Goal: Use online tool/utility: Utilize a website feature to perform a specific function

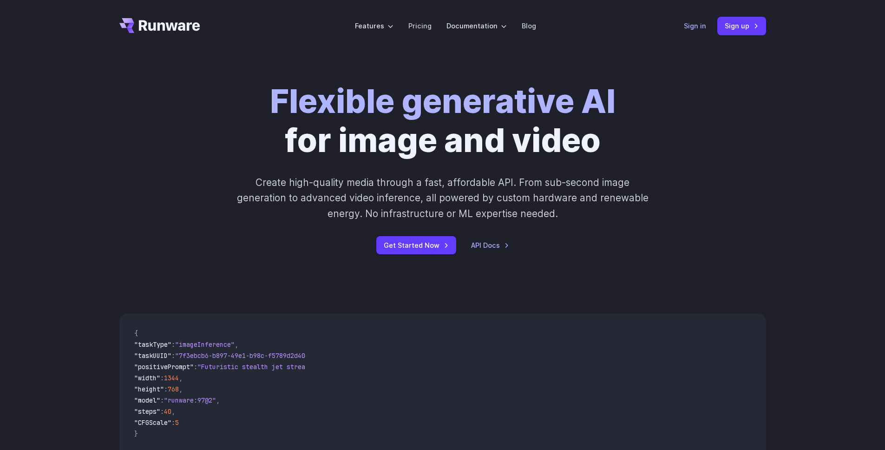
click at [694, 27] on link "Sign in" at bounding box center [695, 25] width 22 height 11
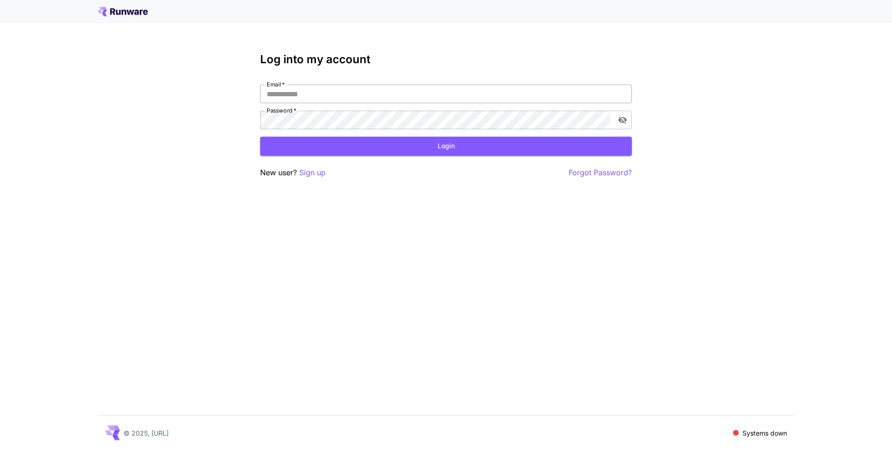
click at [394, 97] on input "Email   *" at bounding box center [446, 94] width 372 height 19
type input "**********"
click at [321, 145] on button "Login" at bounding box center [446, 146] width 372 height 19
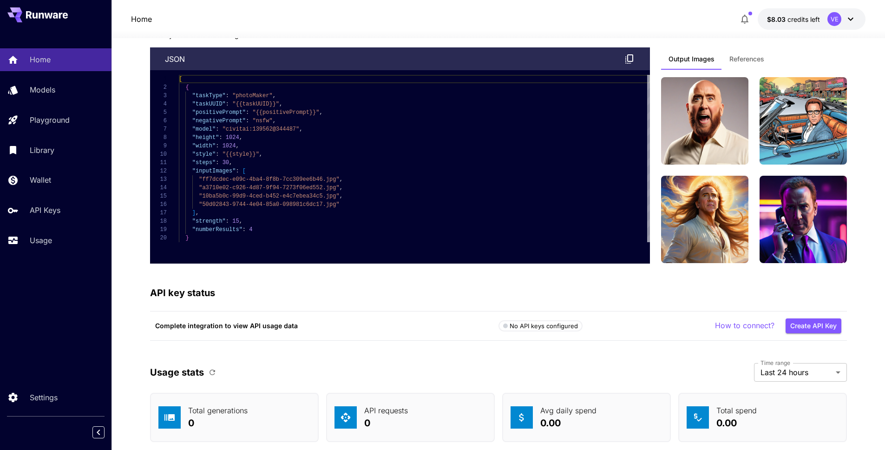
scroll to position [2066, 0]
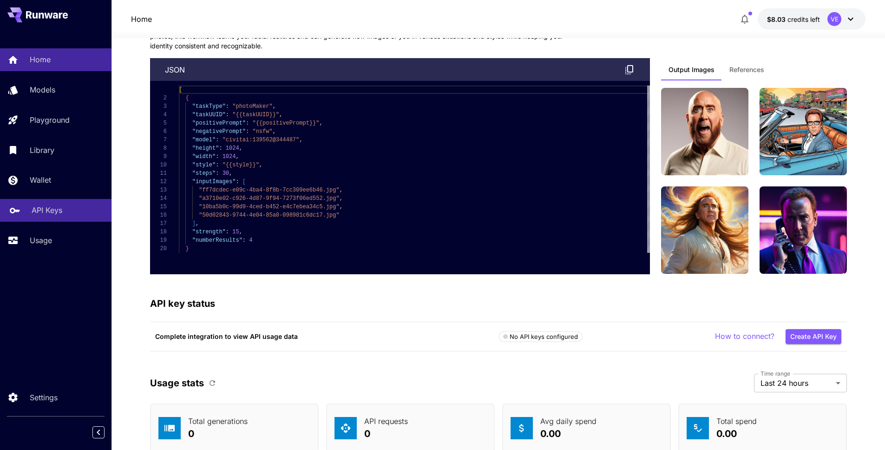
click at [53, 203] on link "API Keys" at bounding box center [56, 210] width 112 height 23
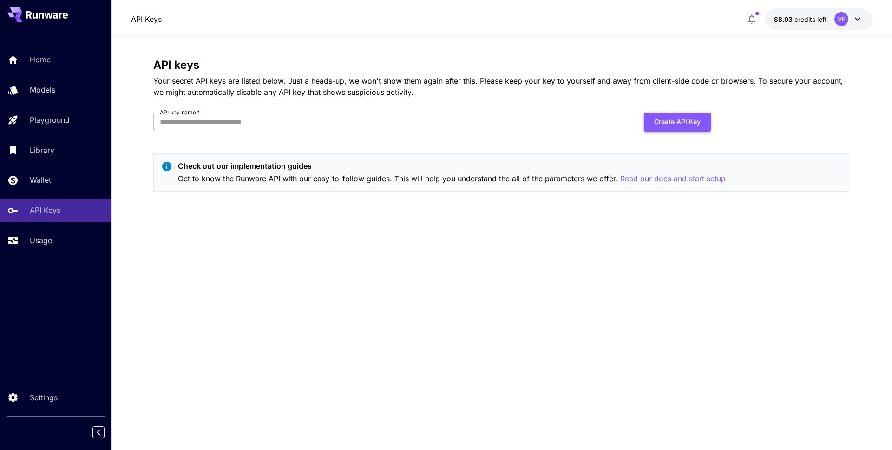
click at [663, 121] on button "Create API Key" at bounding box center [677, 121] width 67 height 19
click at [425, 116] on input "API key name   *" at bounding box center [394, 121] width 483 height 19
type input "**********"
click at [673, 125] on button "Create API Key" at bounding box center [677, 121] width 67 height 19
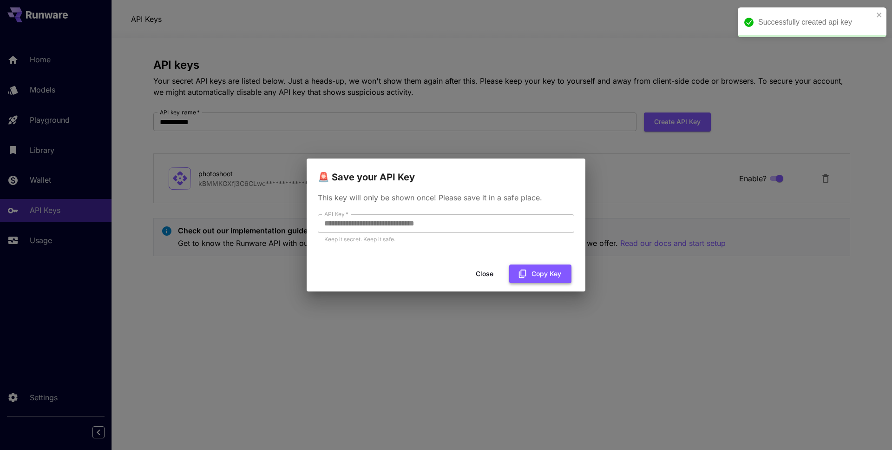
click at [543, 278] on button "Copy Key" at bounding box center [540, 273] width 62 height 19
click at [527, 270] on icon "button" at bounding box center [523, 274] width 10 height 10
click at [482, 276] on button "Close" at bounding box center [492, 273] width 42 height 19
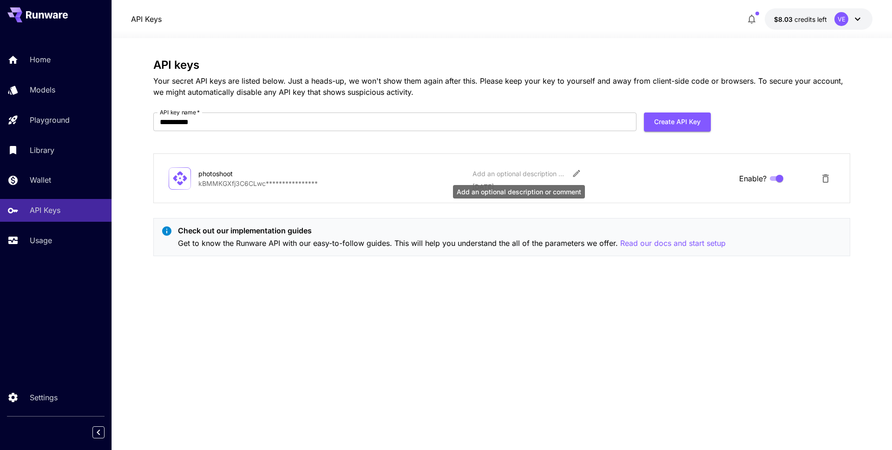
click at [532, 174] on div "Add an optional description or comment" at bounding box center [519, 174] width 93 height 10
click at [694, 243] on p "Read our docs and start setup" at bounding box center [673, 244] width 106 height 12
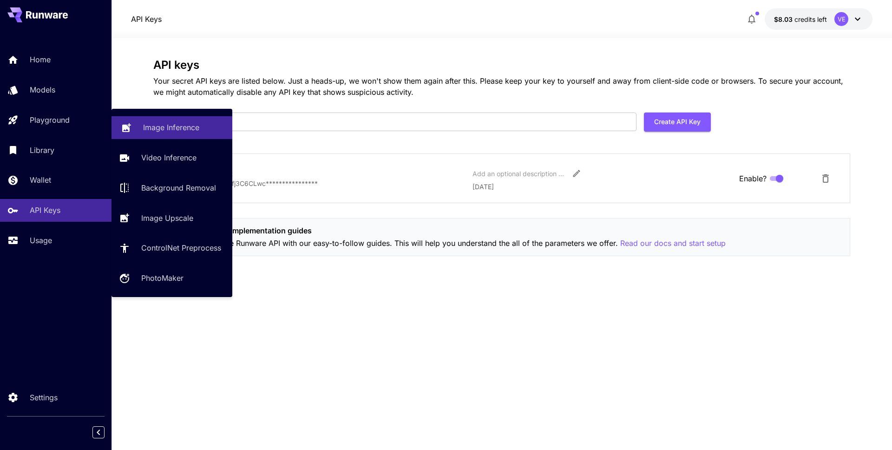
click at [129, 128] on icon at bounding box center [126, 126] width 9 height 9
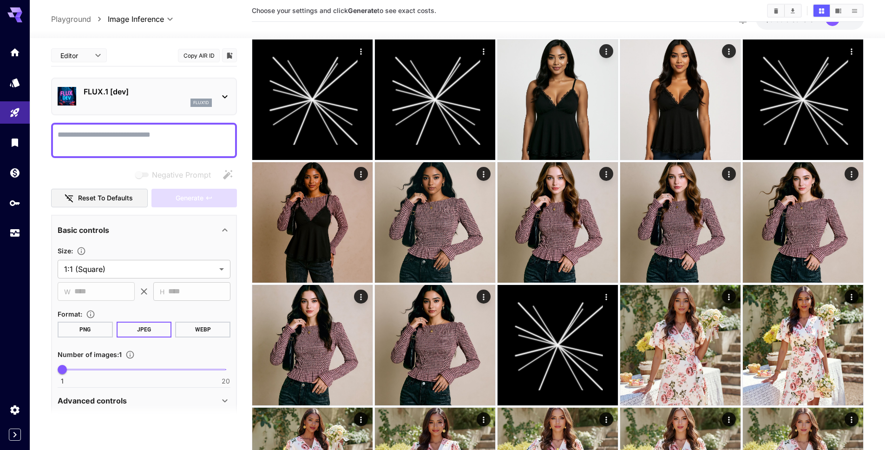
scroll to position [700, 0]
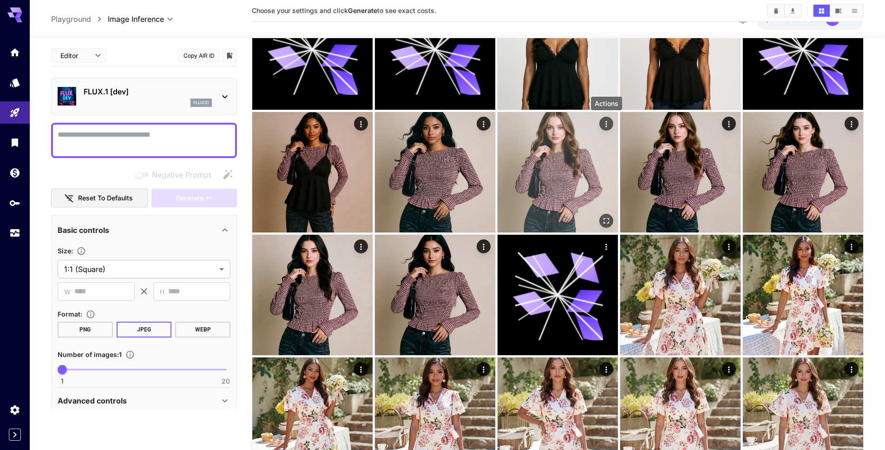
click at [606, 129] on div "Actions" at bounding box center [606, 123] width 9 height 11
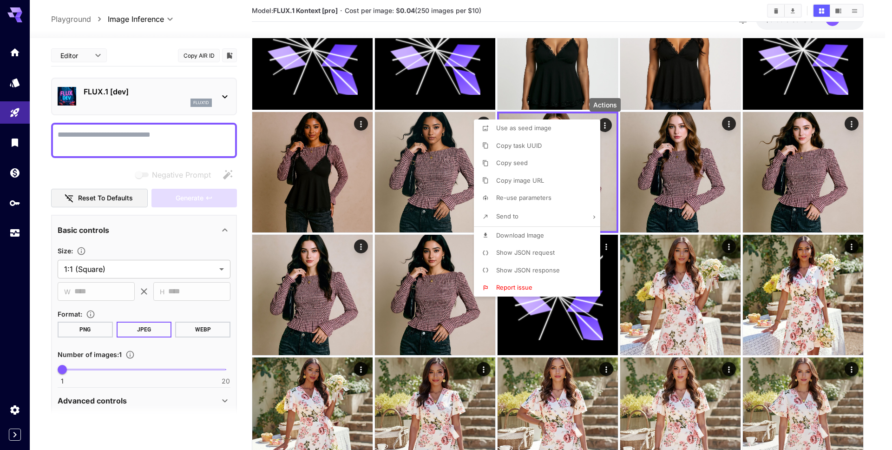
click at [554, 193] on li "Re-use parameters" at bounding box center [540, 198] width 132 height 18
type textarea "**********"
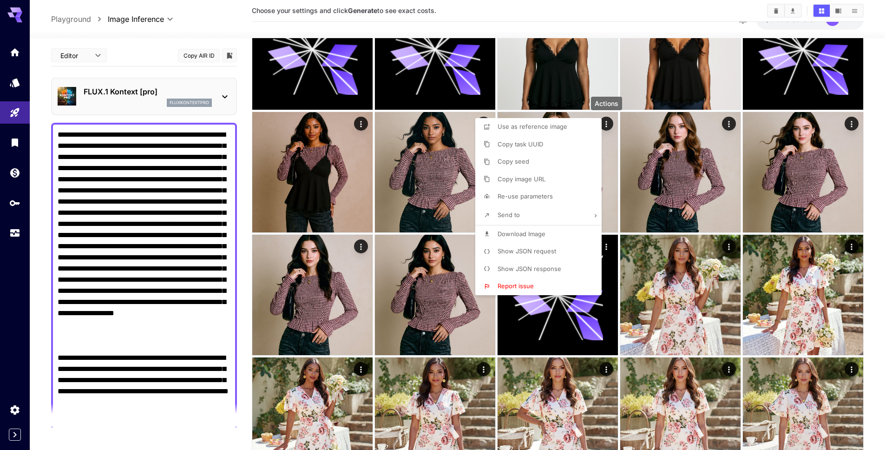
click at [70, 59] on div at bounding box center [446, 225] width 892 height 450
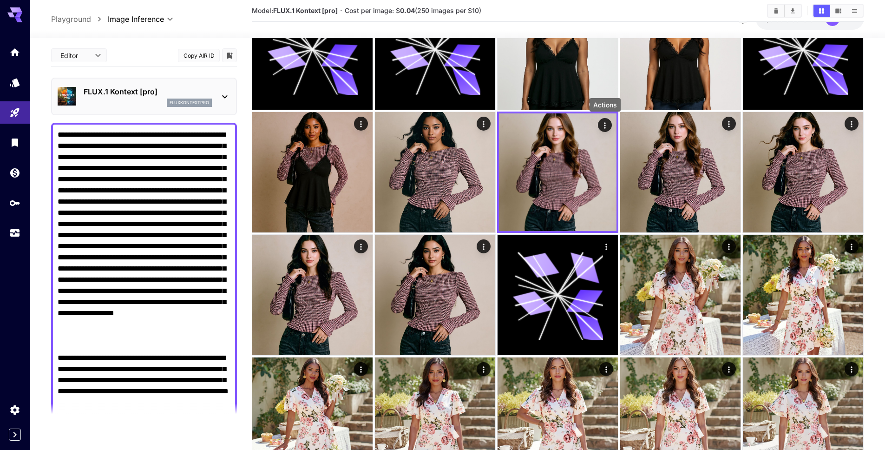
click at [86, 52] on body "**********" at bounding box center [442, 455] width 885 height 2310
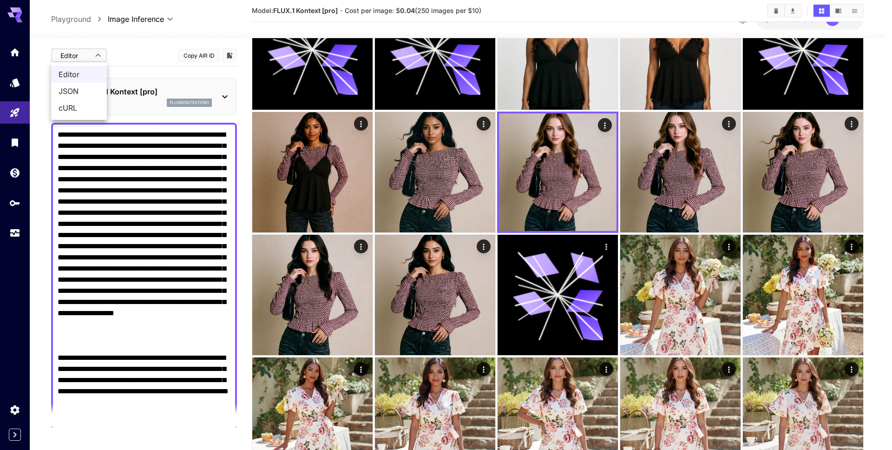
click at [86, 105] on span "cURL" at bounding box center [79, 107] width 41 height 11
type input "****"
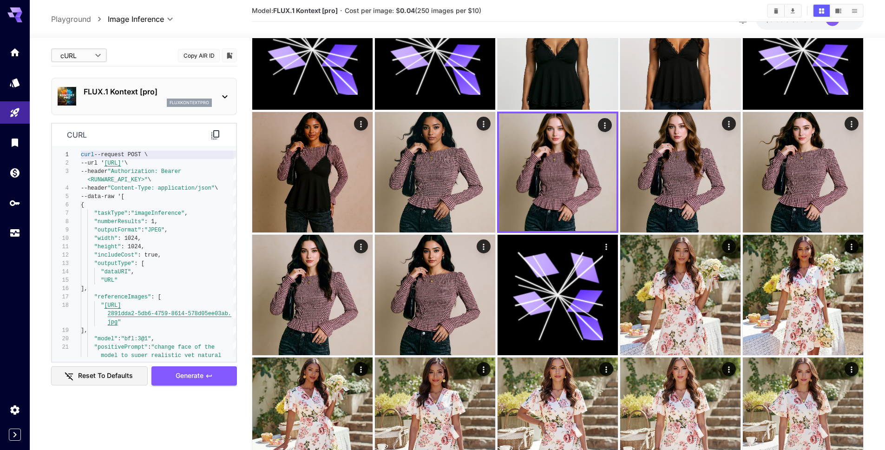
click at [213, 139] on icon at bounding box center [215, 134] width 11 height 11
click at [214, 135] on icon at bounding box center [215, 134] width 8 height 9
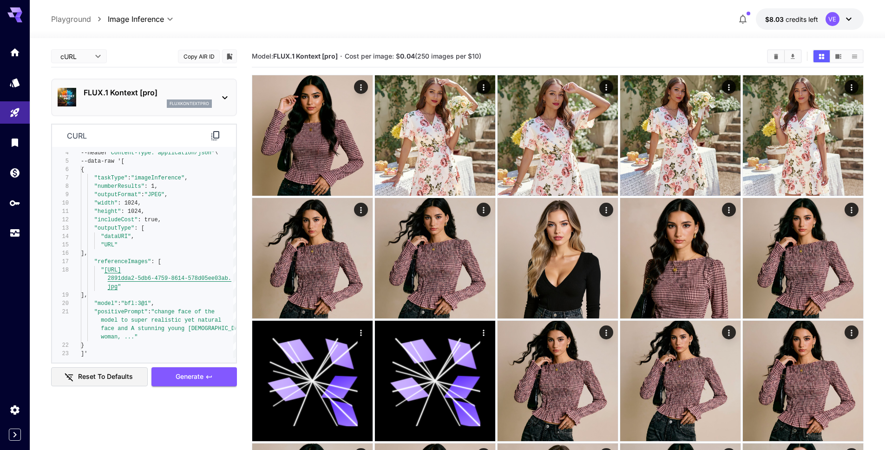
click at [741, 23] on icon "button" at bounding box center [743, 18] width 11 height 11
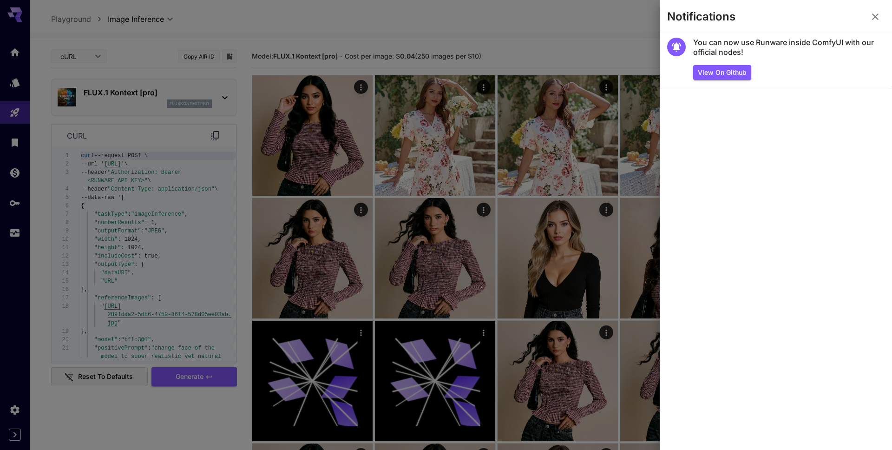
click at [878, 24] on button "button" at bounding box center [875, 16] width 19 height 19
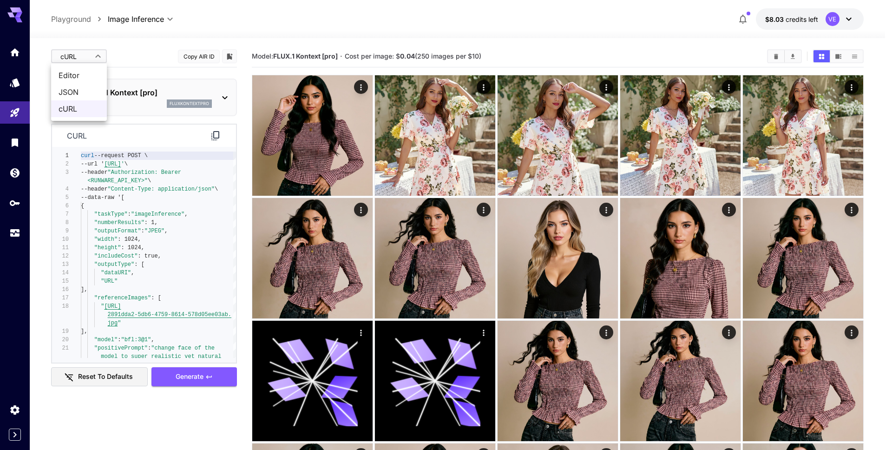
click at [88, 59] on div at bounding box center [446, 225] width 892 height 450
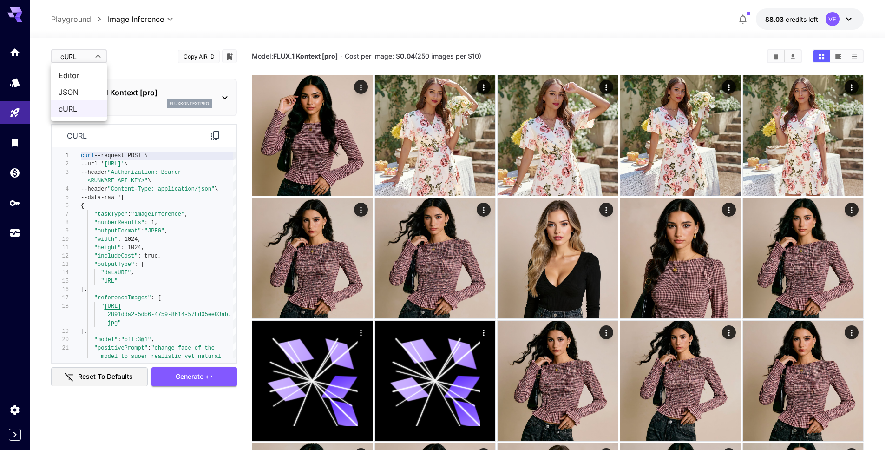
click at [82, 57] on div at bounding box center [446, 225] width 892 height 450
click at [92, 89] on span "JSON" at bounding box center [79, 91] width 41 height 11
type input "****"
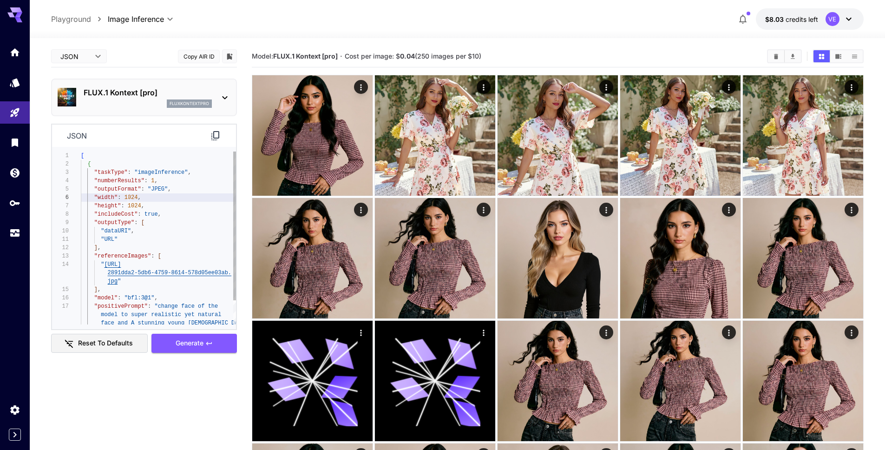
scroll to position [42, 0]
click at [129, 202] on div ""numberResults" : 1 , "outputFormat" : "JPEG" , "width" : 1024 , "height" : 102…" at bounding box center [158, 252] width 155 height 201
type textarea "**********"
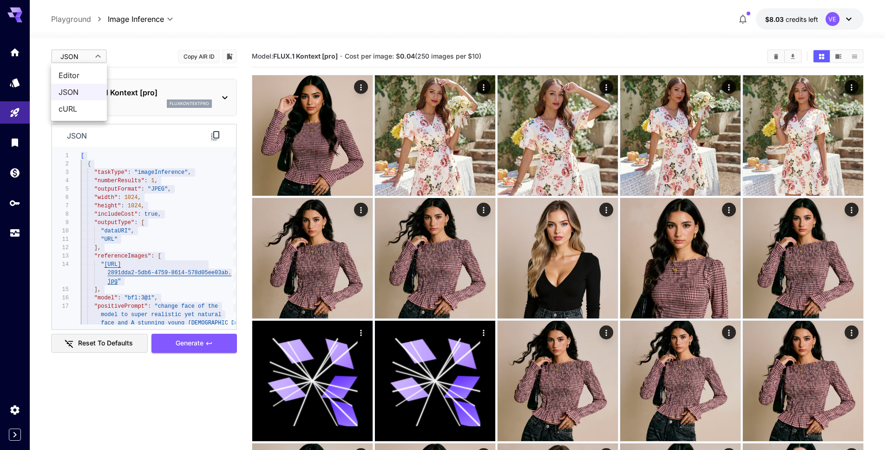
click at [90, 57] on div at bounding box center [446, 225] width 892 height 450
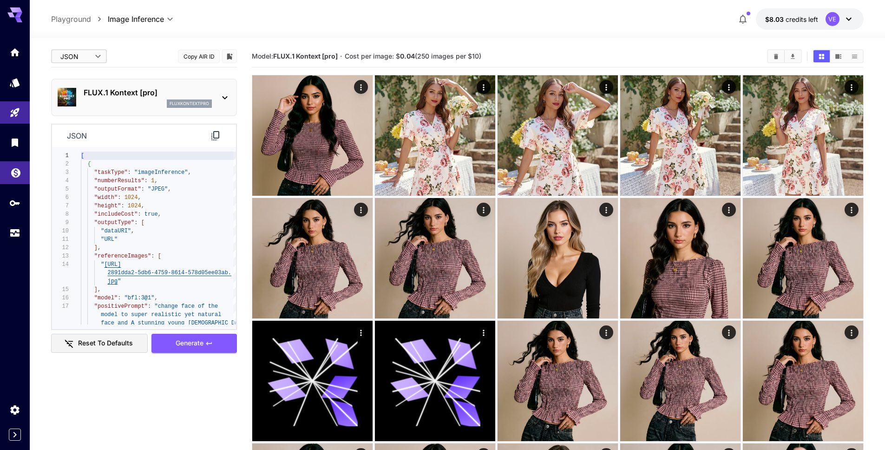
click at [11, 171] on icon "Wallet" at bounding box center [15, 170] width 11 height 11
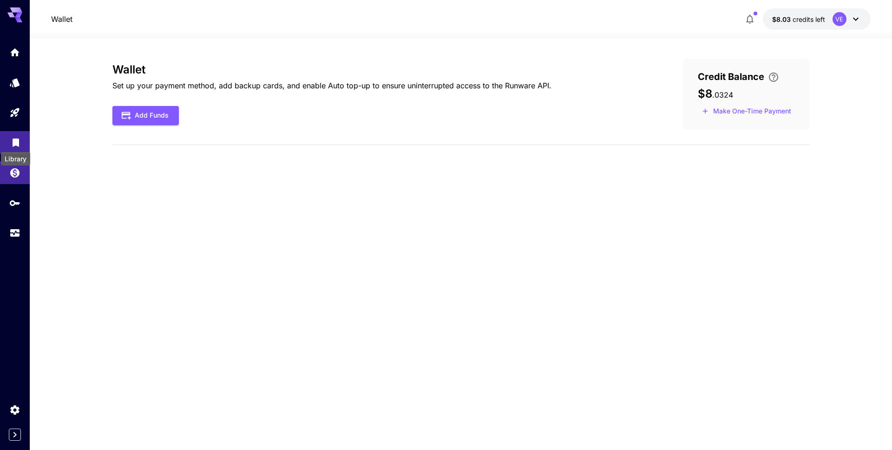
click at [13, 140] on icon "Library" at bounding box center [16, 140] width 7 height 8
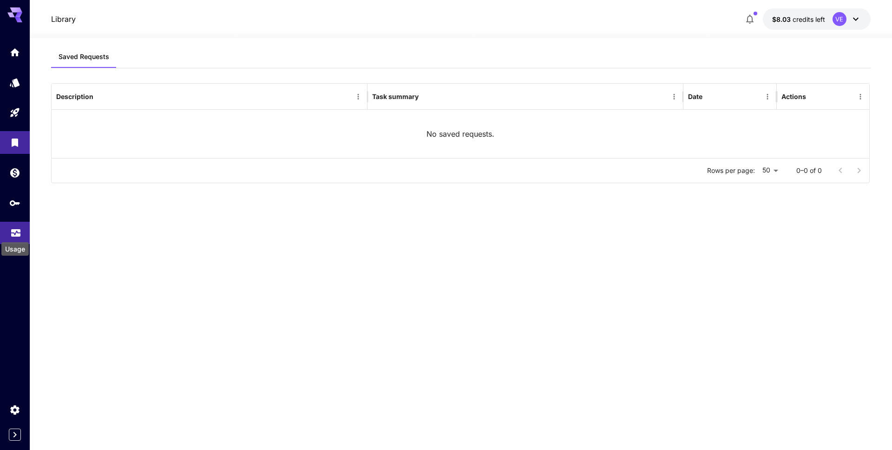
click at [17, 228] on icon "Usage" at bounding box center [15, 229] width 11 height 11
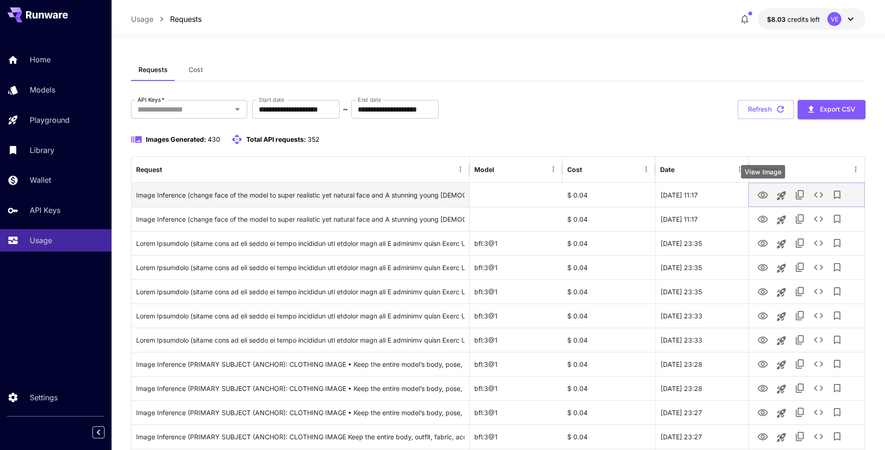
click at [766, 194] on icon "View Image" at bounding box center [763, 195] width 11 height 11
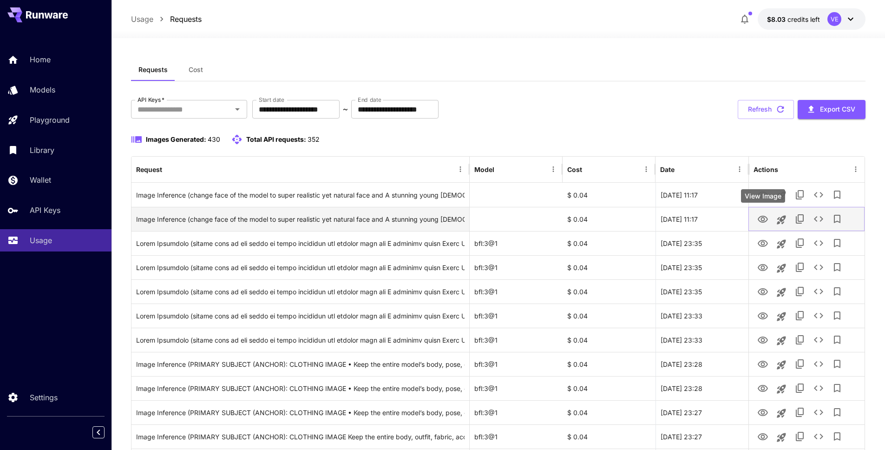
click at [765, 213] on link "View Image" at bounding box center [763, 219] width 11 height 12
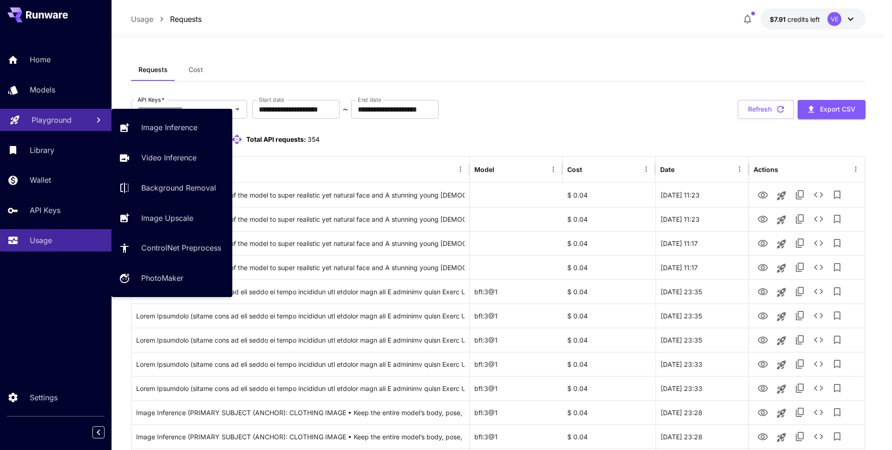
click at [88, 121] on link "Playground" at bounding box center [56, 120] width 112 height 23
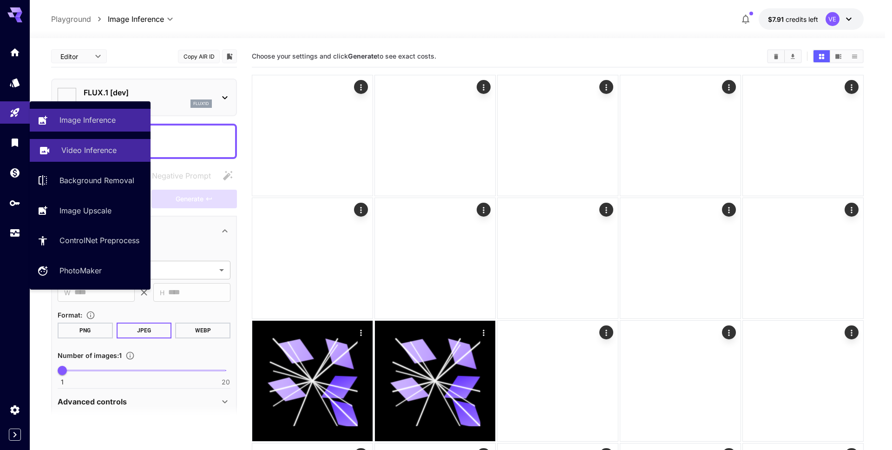
type input "**********"
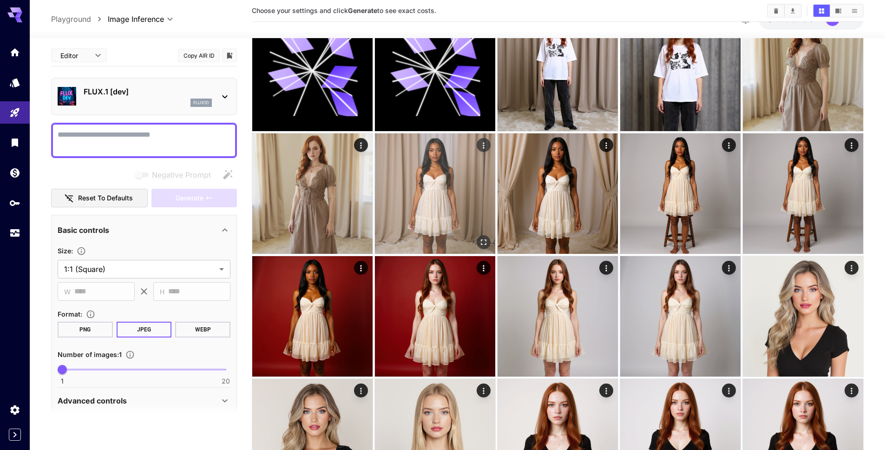
scroll to position [1580, 0]
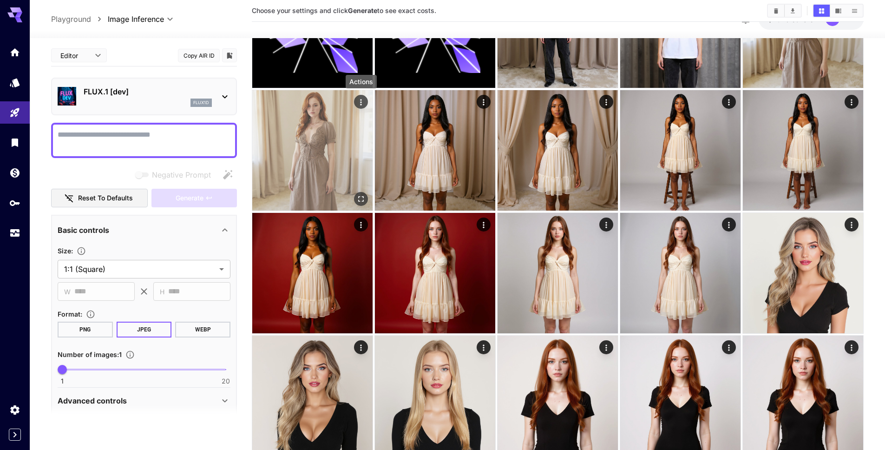
click at [358, 104] on icon "Actions" at bounding box center [360, 102] width 9 height 9
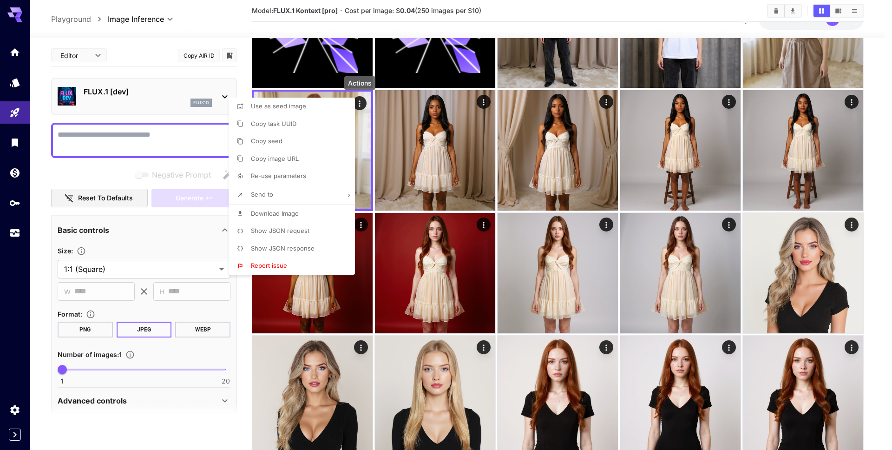
click at [303, 172] on span "Re-use parameters" at bounding box center [278, 175] width 55 height 7
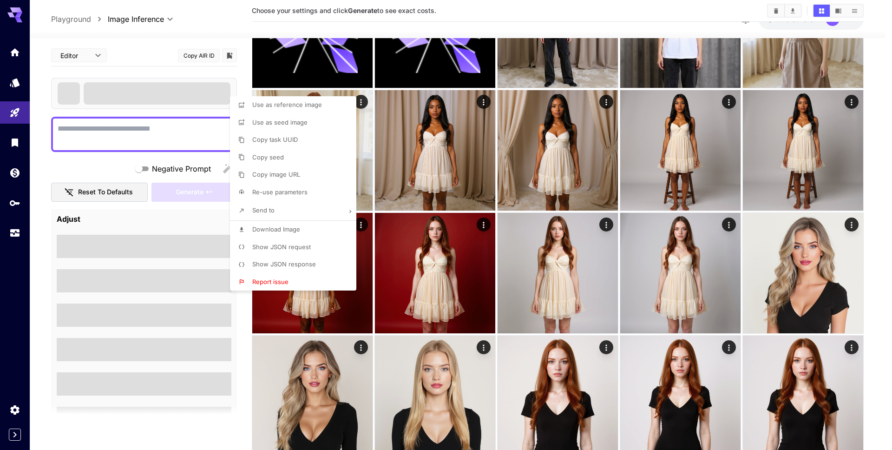
type textarea "**********"
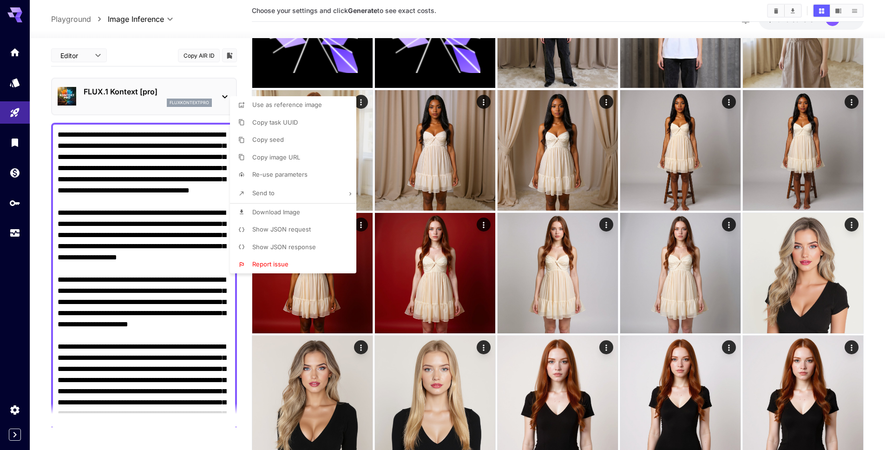
drag, startPoint x: 158, startPoint y: 165, endPoint x: 134, endPoint y: 150, distance: 27.6
click at [158, 165] on div at bounding box center [446, 225] width 892 height 450
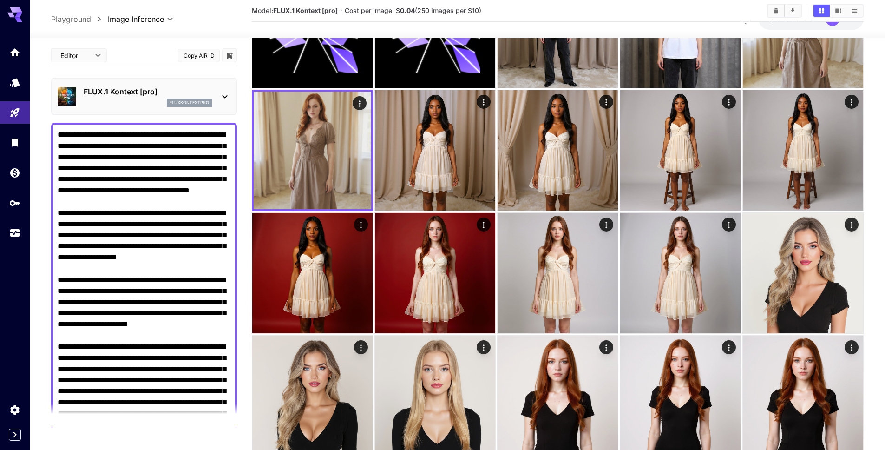
click at [133, 149] on div "Use as reference image Copy task UUID Copy seed Copy image URL Re-use parameter…" at bounding box center [70, 225] width 141 height 450
click at [133, 149] on textarea "Raw" at bounding box center [144, 374] width 173 height 491
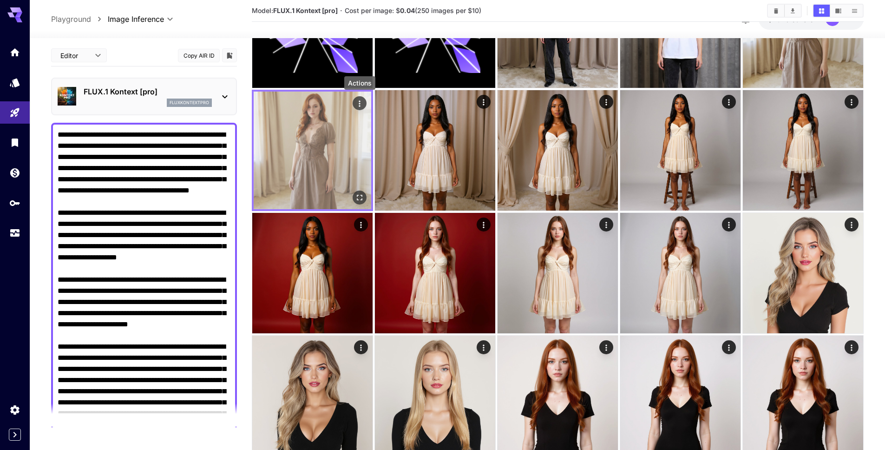
click at [358, 110] on button "Actions" at bounding box center [360, 103] width 14 height 14
click at [360, 107] on icon "Actions" at bounding box center [359, 103] width 9 height 9
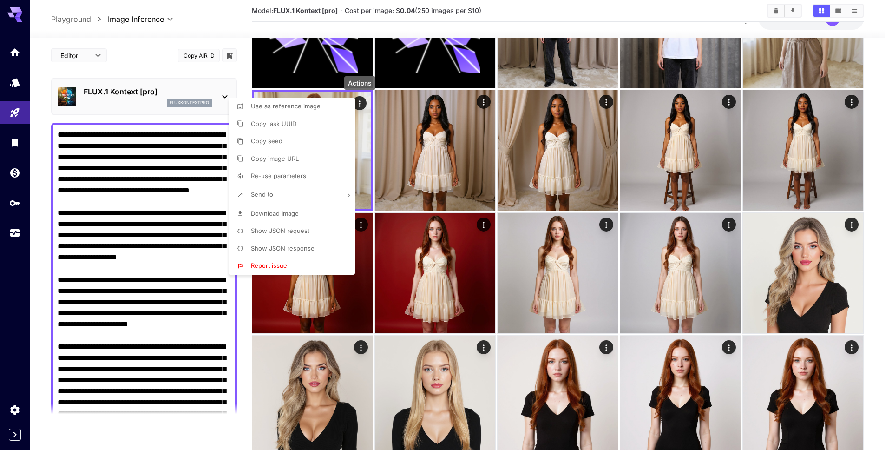
click at [294, 250] on span "Show JSON response" at bounding box center [283, 247] width 64 height 7
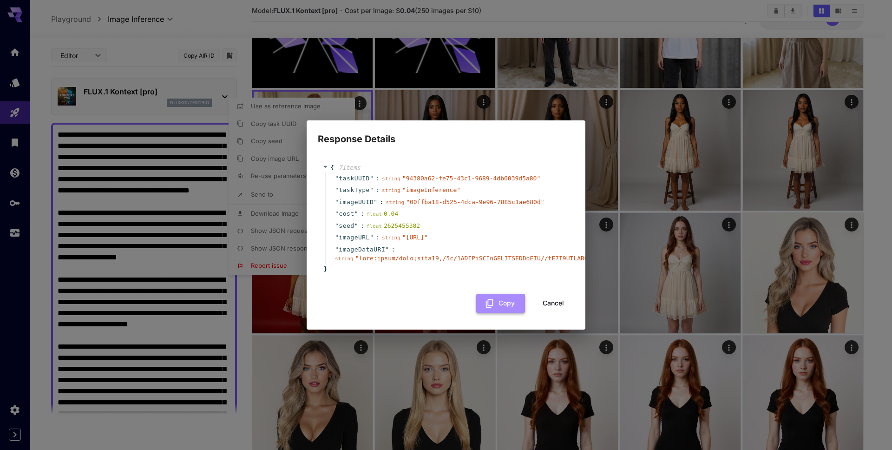
click at [507, 305] on button "Copy" at bounding box center [500, 303] width 49 height 19
click at [548, 313] on button "Cancel" at bounding box center [554, 303] width 42 height 19
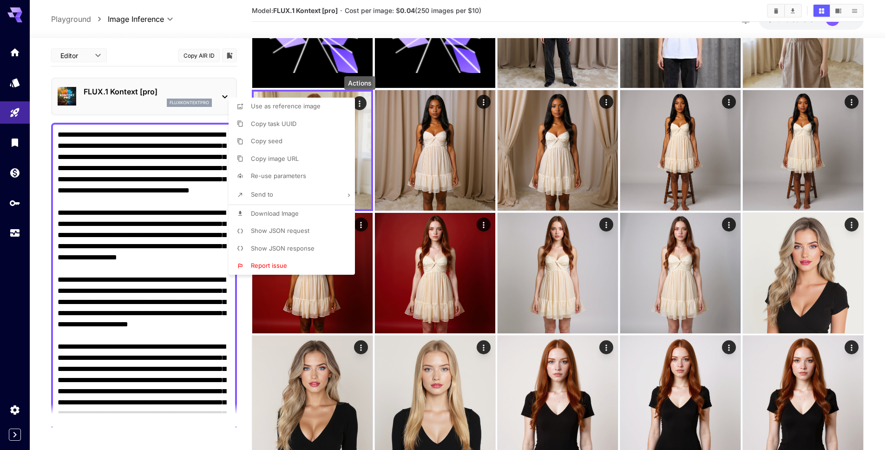
click at [291, 233] on span "Show JSON request" at bounding box center [280, 230] width 59 height 7
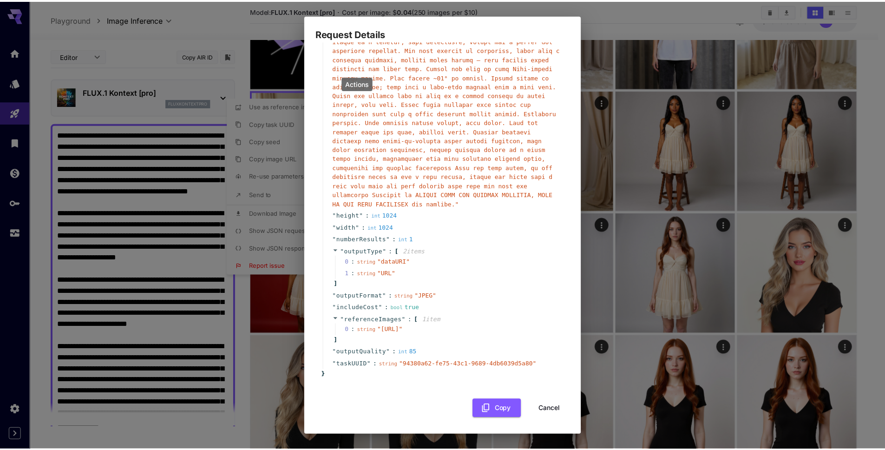
scroll to position [192, 0]
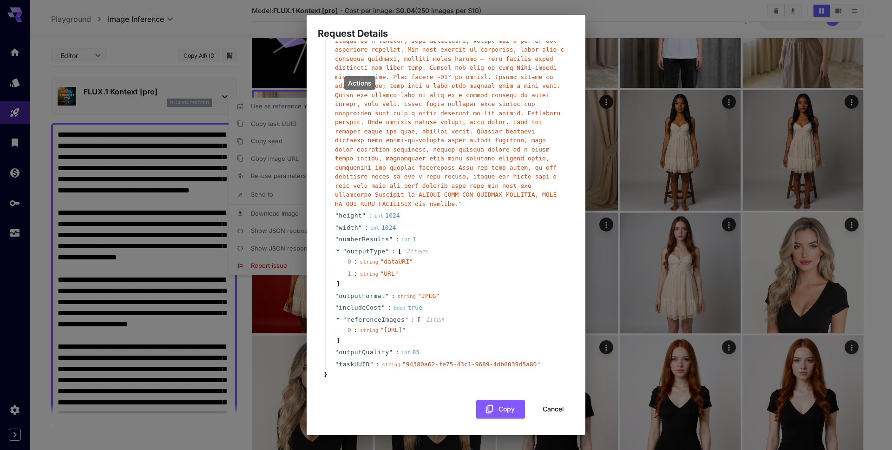
drag, startPoint x: 371, startPoint y: 321, endPoint x: 423, endPoint y: 332, distance: 53.3
click at [406, 332] on span "" https://im.runware.ai/image/ii/416285e6-2ae8-404d-b089-ef1d8f9f803d.png "" at bounding box center [393, 329] width 26 height 7
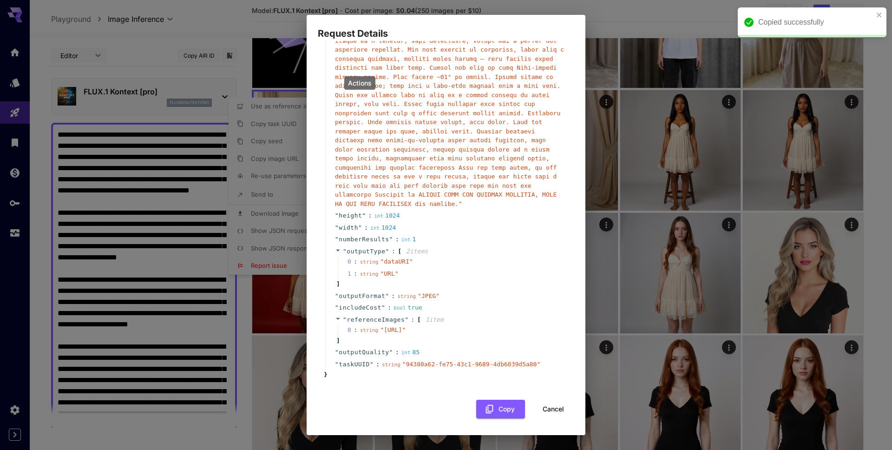
copy span "https://im.runware.ai/image/ii/416285e6-2ae8-404d-b089-ef1d8f9f803d.png"
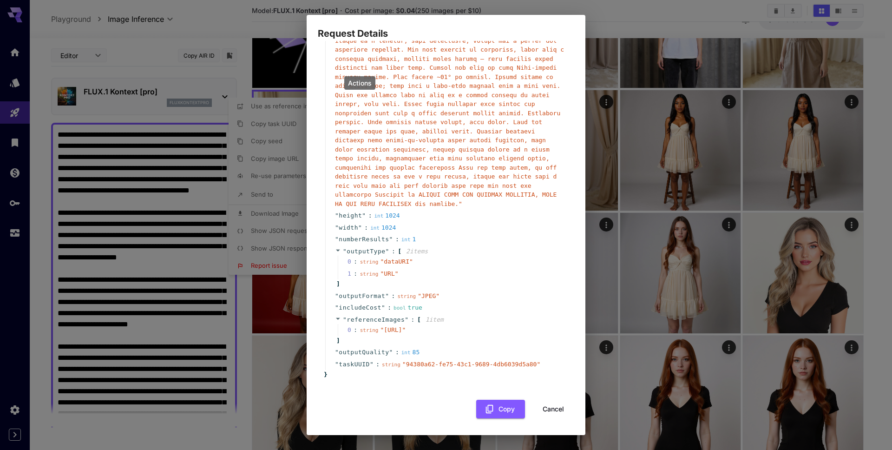
click at [155, 207] on div "Request Details { 12 item s " taskType " : string " imageInference " " model " …" at bounding box center [446, 225] width 892 height 450
click at [556, 410] on button "Cancel" at bounding box center [554, 409] width 42 height 19
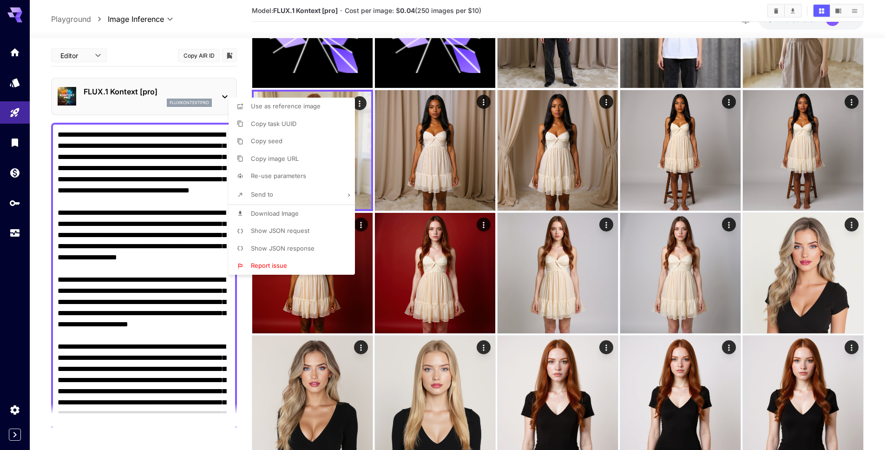
click at [177, 273] on div at bounding box center [446, 225] width 892 height 450
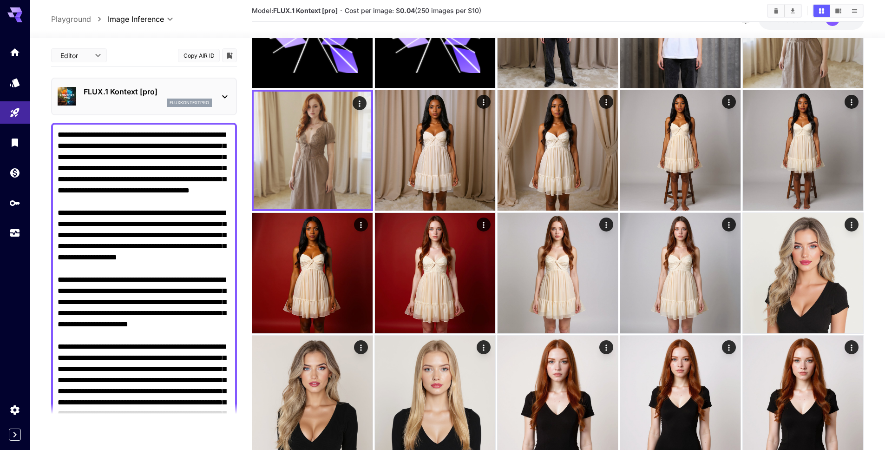
click at [172, 258] on textarea "Raw" at bounding box center [144, 374] width 173 height 491
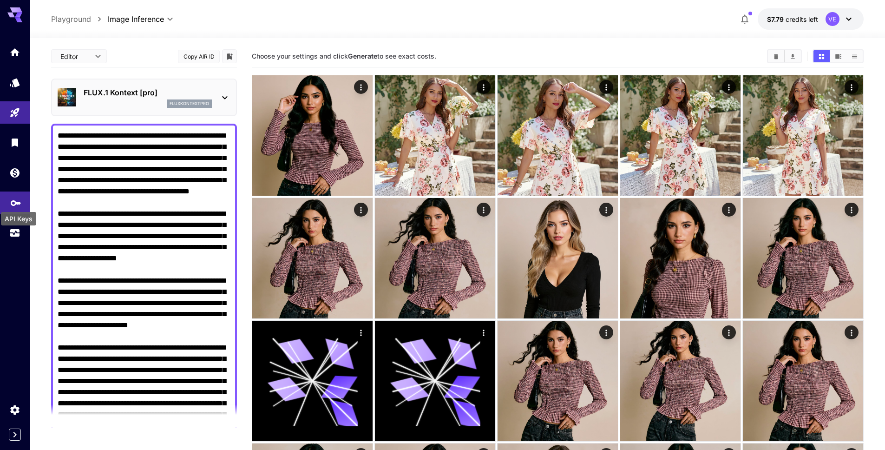
click at [12, 198] on icon "API Keys" at bounding box center [15, 201] width 11 height 11
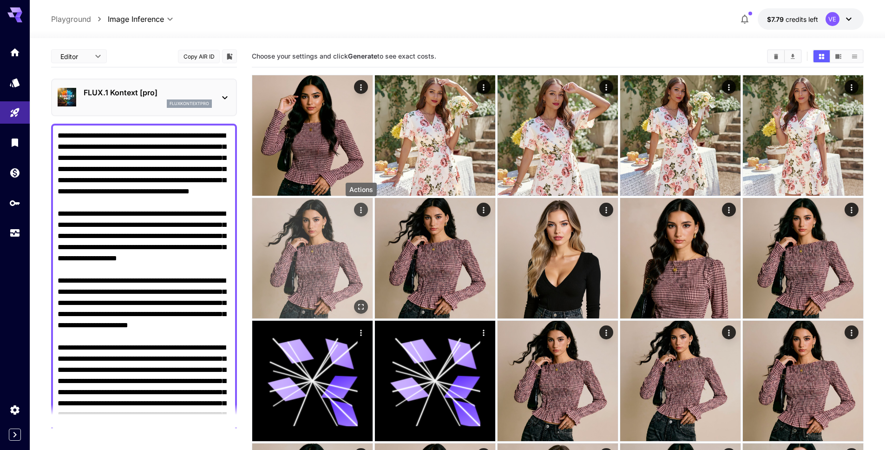
click at [364, 209] on icon "Actions" at bounding box center [360, 209] width 9 height 9
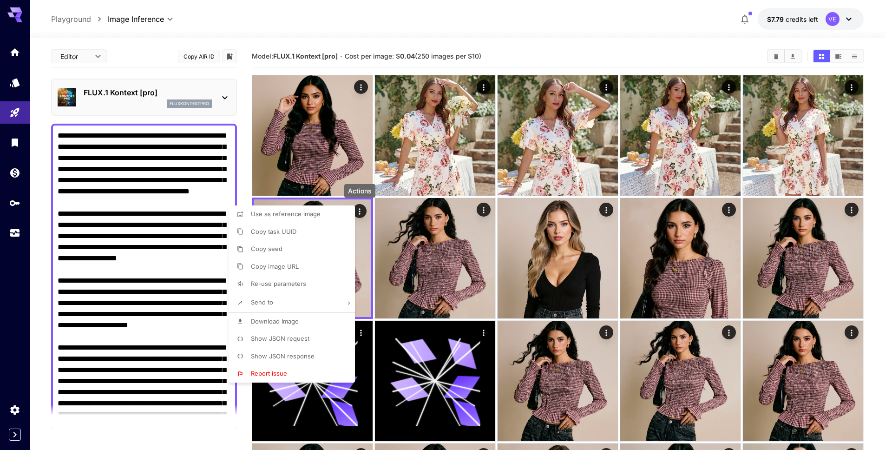
click at [308, 338] on span "Show JSON request" at bounding box center [280, 338] width 59 height 7
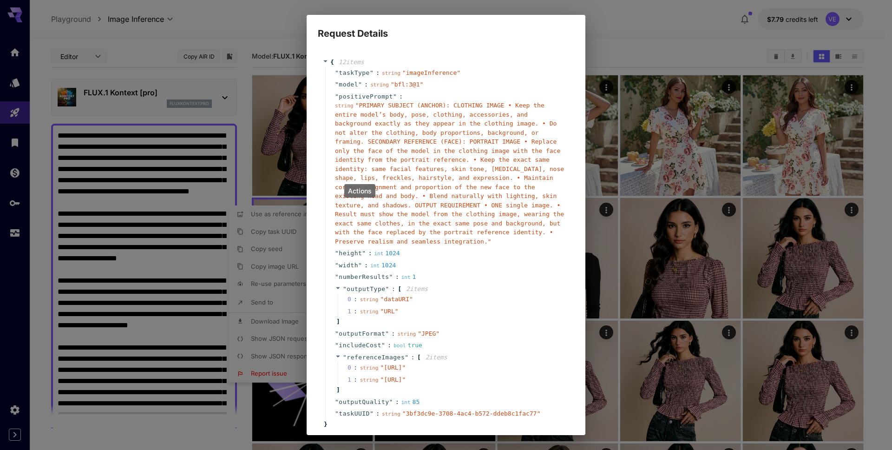
click at [397, 82] on span "" bfl:3@1 "" at bounding box center [407, 84] width 33 height 7
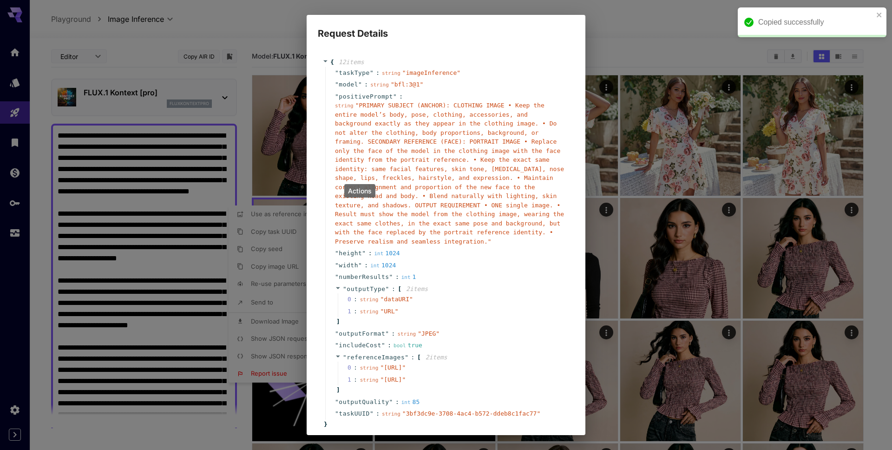
click at [402, 85] on span "" bfl:3@1 "" at bounding box center [407, 84] width 33 height 7
copy span "bfl:3@1"
drag, startPoint x: 395, startPoint y: 86, endPoint x: 418, endPoint y: 86, distance: 23.7
click at [418, 86] on span "" bfl:3@1 "" at bounding box center [407, 84] width 33 height 7
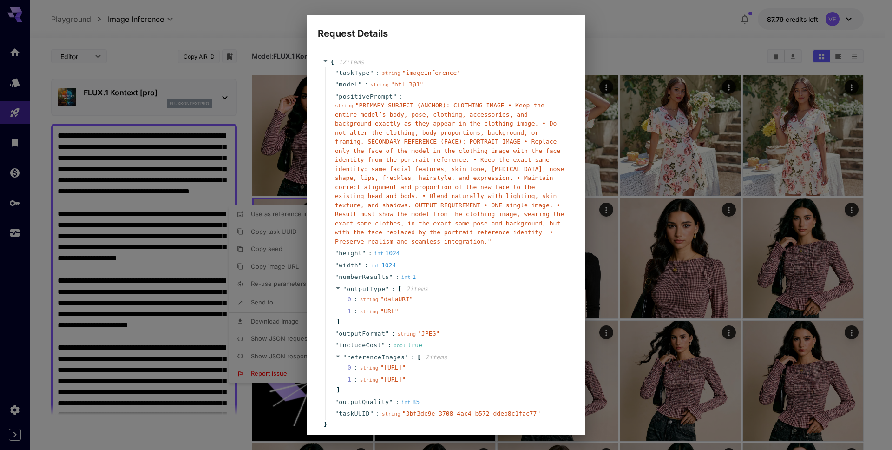
click at [701, 182] on div "Request Details { 12 item s " taskType " : string " imageInference " " model " …" at bounding box center [446, 225] width 892 height 450
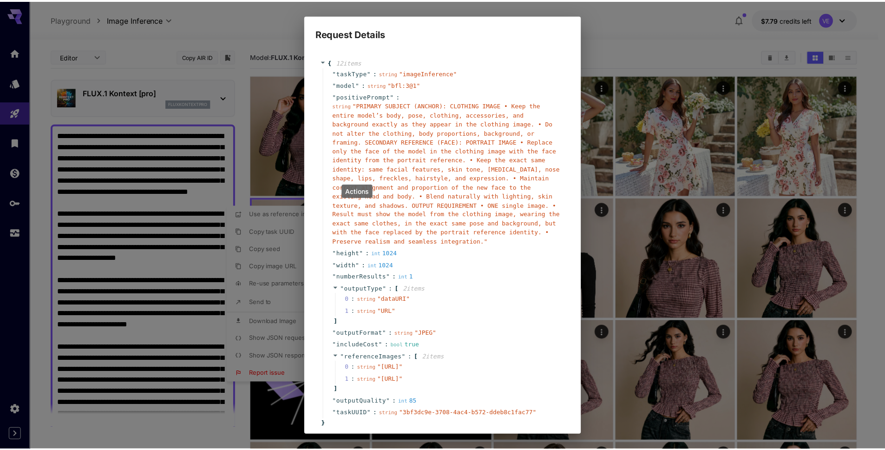
scroll to position [95, 0]
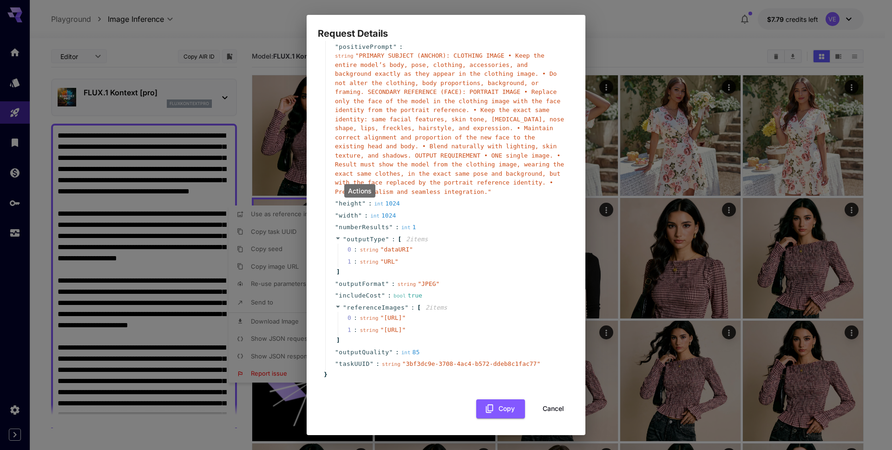
click at [551, 411] on button "Cancel" at bounding box center [554, 408] width 42 height 19
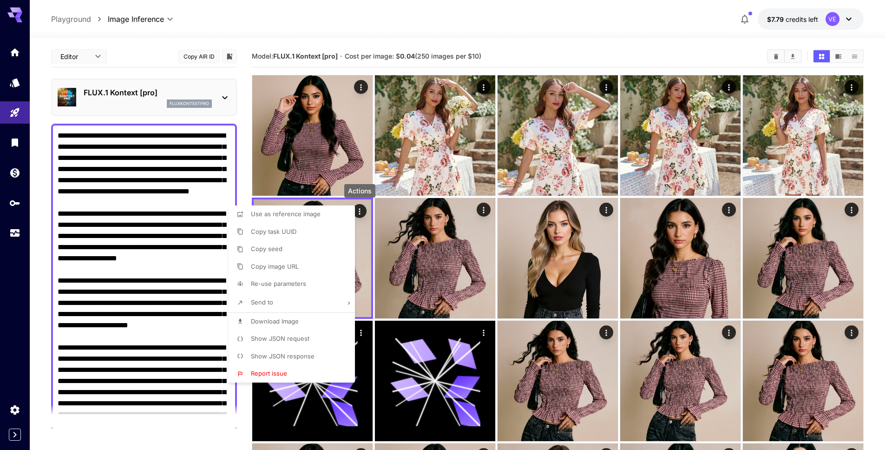
click at [246, 100] on div at bounding box center [446, 225] width 892 height 450
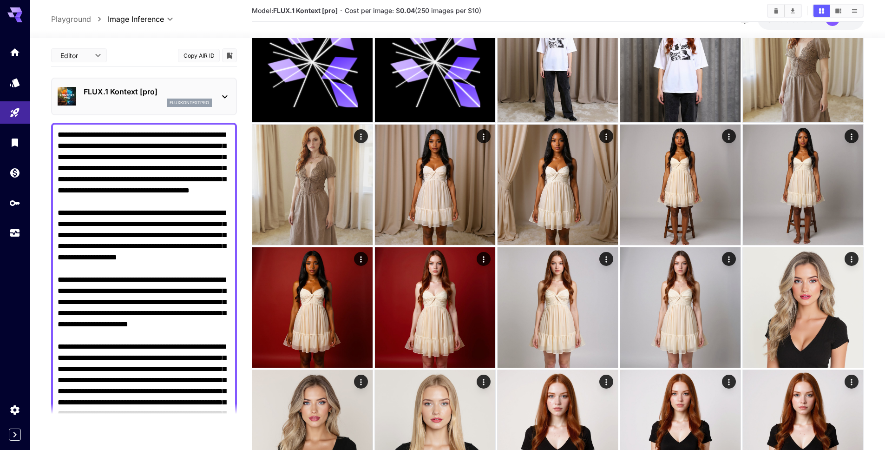
scroll to position [1621, 0]
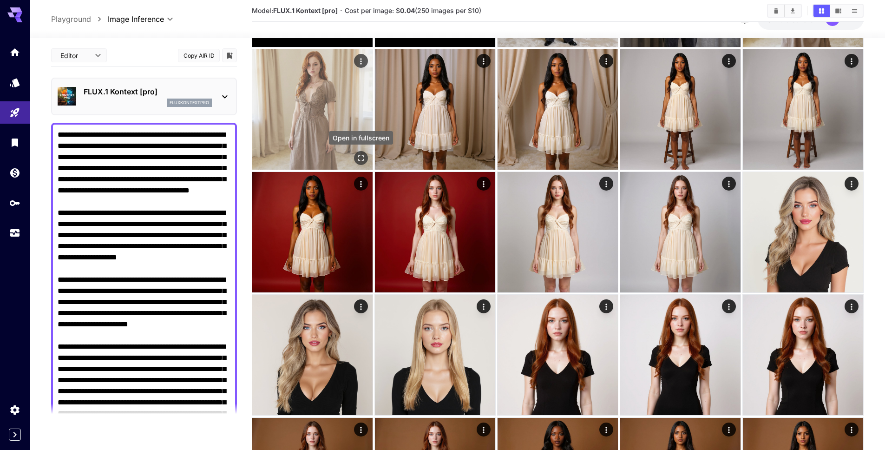
click at [363, 160] on icon "Open in fullscreen" at bounding box center [361, 158] width 6 height 6
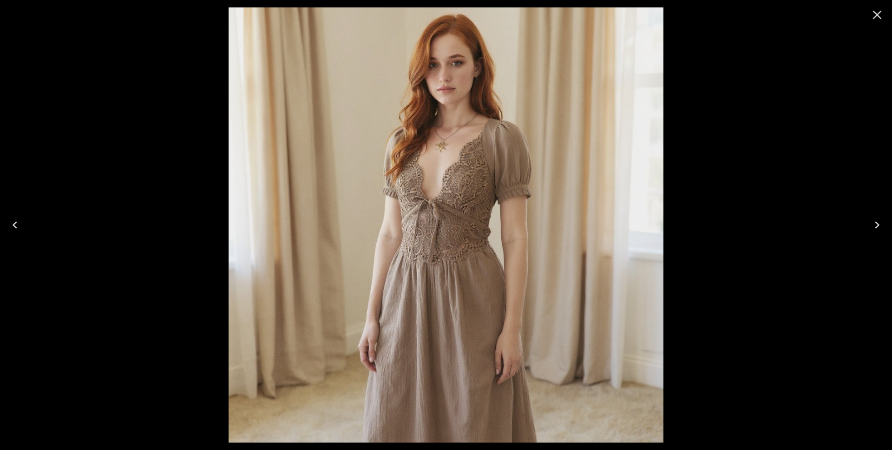
click at [867, 23] on button "Close" at bounding box center [877, 15] width 22 height 22
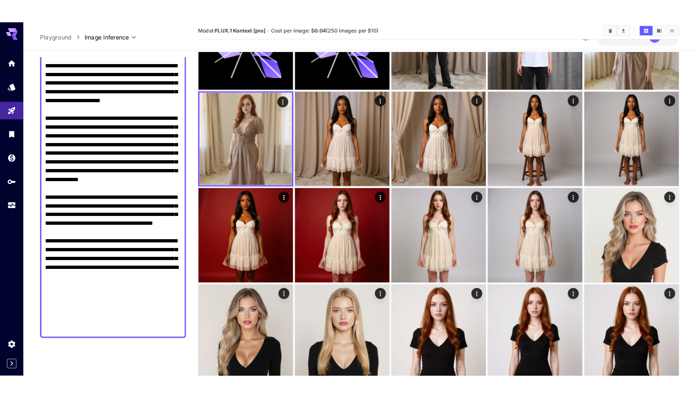
scroll to position [0, 0]
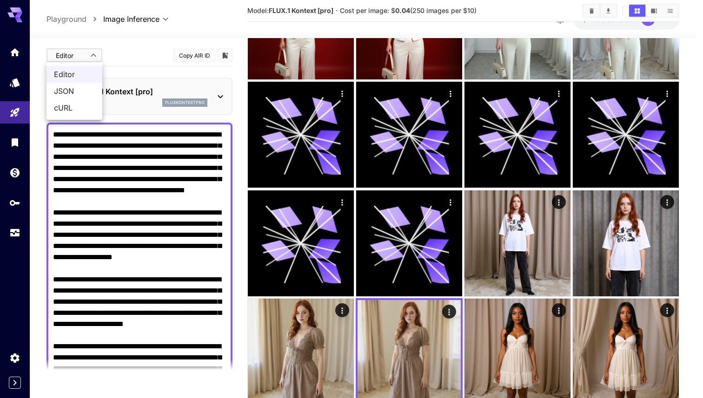
click at [82, 92] on span "JSON" at bounding box center [74, 91] width 41 height 11
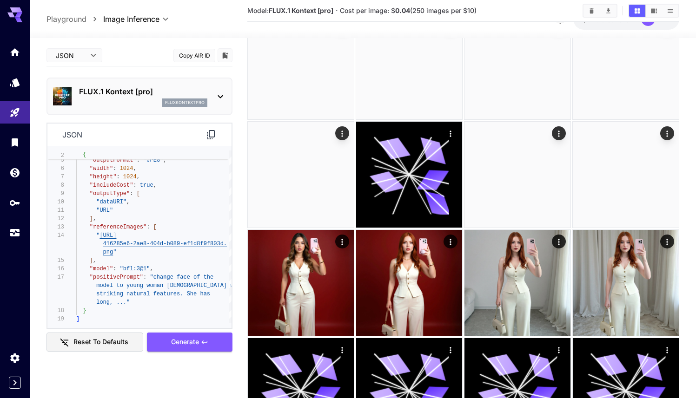
scroll to position [1335, 0]
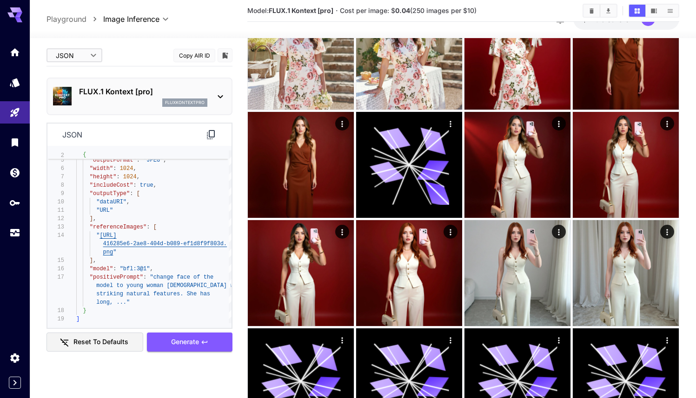
click at [151, 103] on div "fluxkontextpro" at bounding box center [143, 103] width 128 height 8
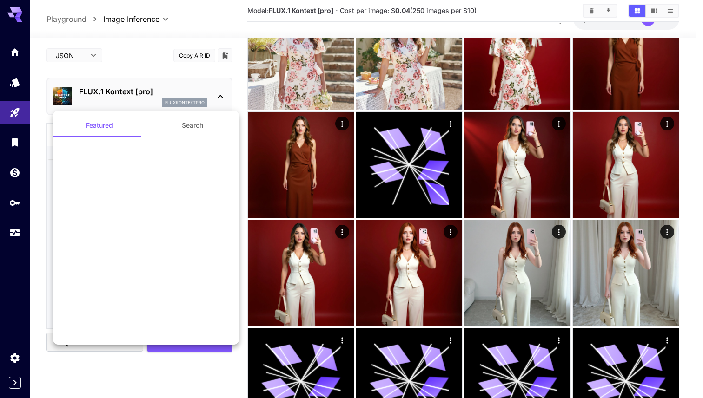
click at [91, 63] on div at bounding box center [351, 199] width 703 height 398
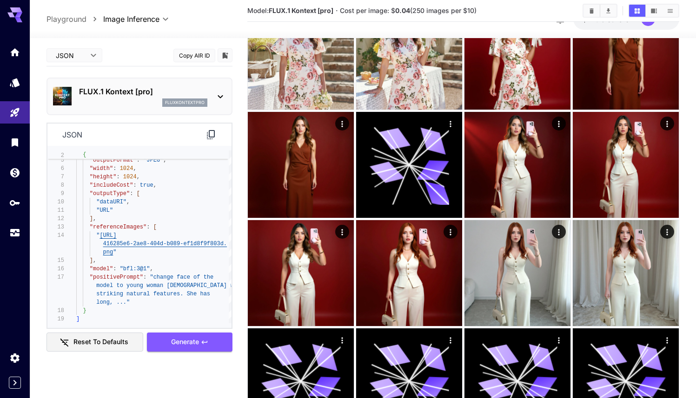
click at [69, 60] on body "**********" at bounding box center [348, 12] width 696 height 2694
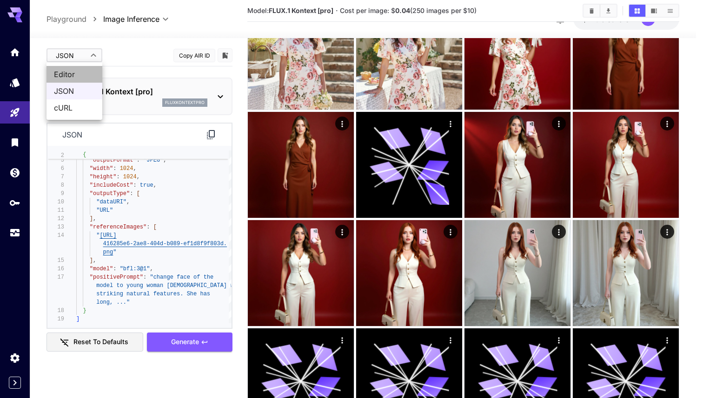
click at [83, 72] on span "Editor" at bounding box center [74, 74] width 41 height 11
type input "****"
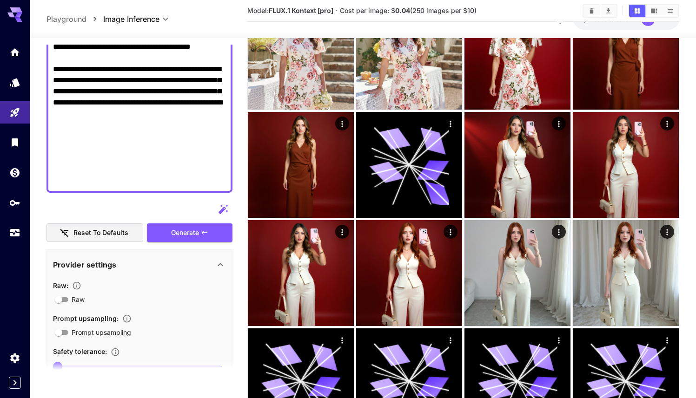
scroll to position [432, 0]
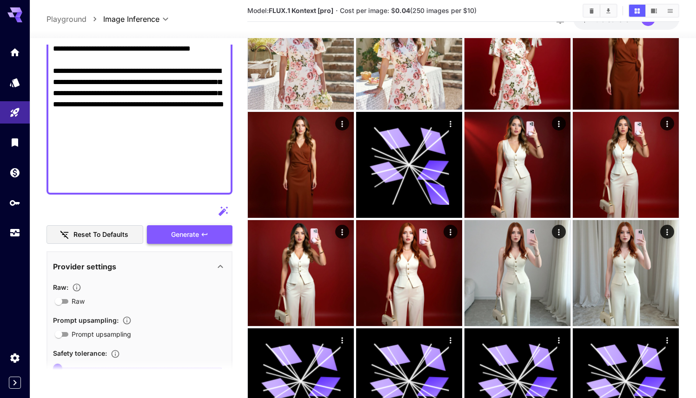
click at [198, 239] on span "Generate" at bounding box center [185, 235] width 28 height 12
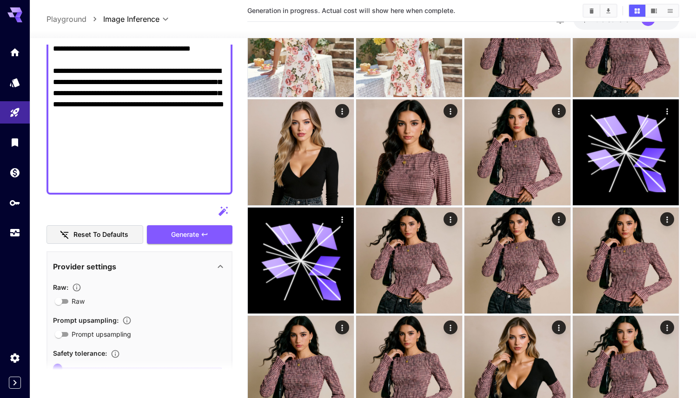
scroll to position [0, 0]
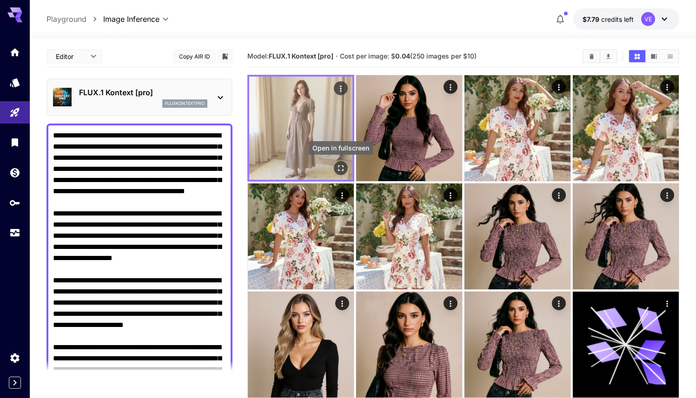
click at [340, 169] on icon "Open in fullscreen" at bounding box center [340, 168] width 9 height 9
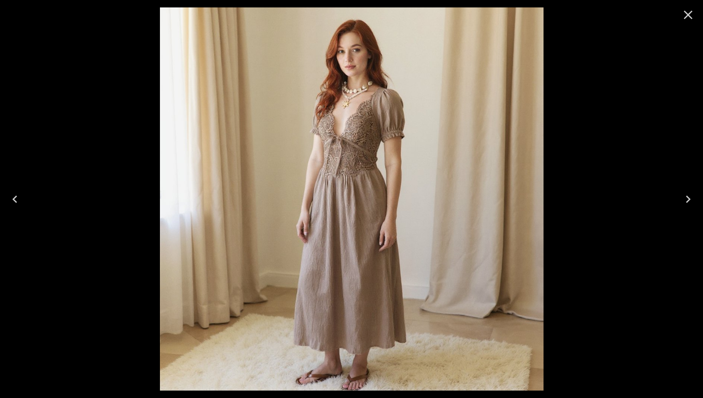
click at [355, 77] on img at bounding box center [351, 198] width 383 height 383
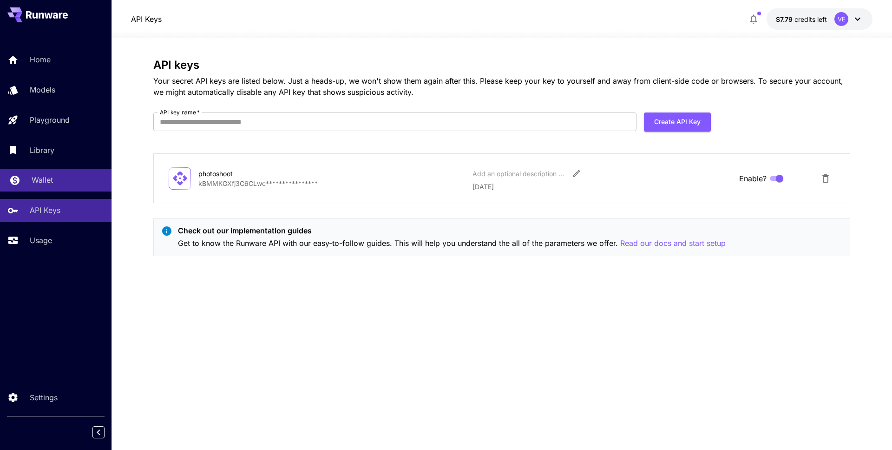
click at [59, 173] on link "Wallet" at bounding box center [56, 180] width 112 height 23
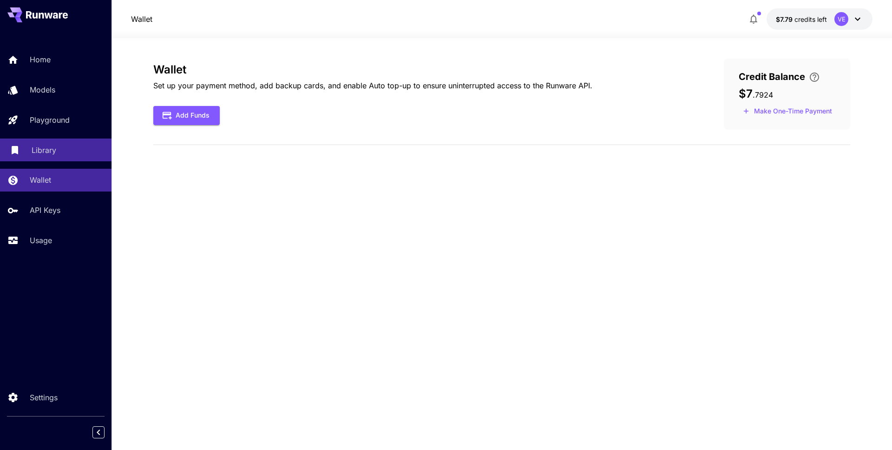
click at [61, 158] on link "Library" at bounding box center [56, 150] width 112 height 23
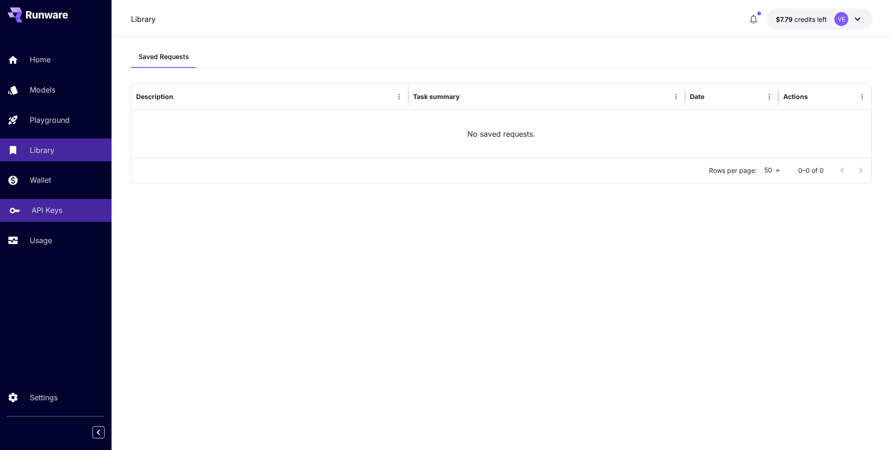
click at [47, 216] on link "API Keys" at bounding box center [56, 210] width 112 height 23
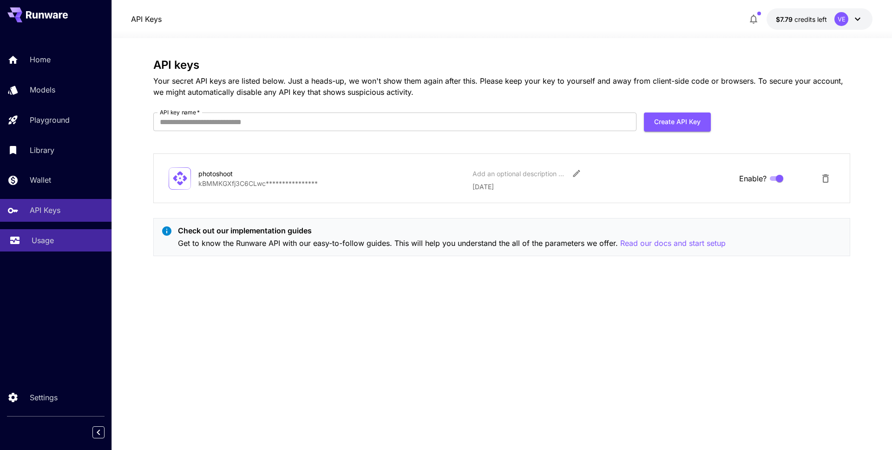
click at [54, 244] on div "Usage" at bounding box center [68, 240] width 73 height 11
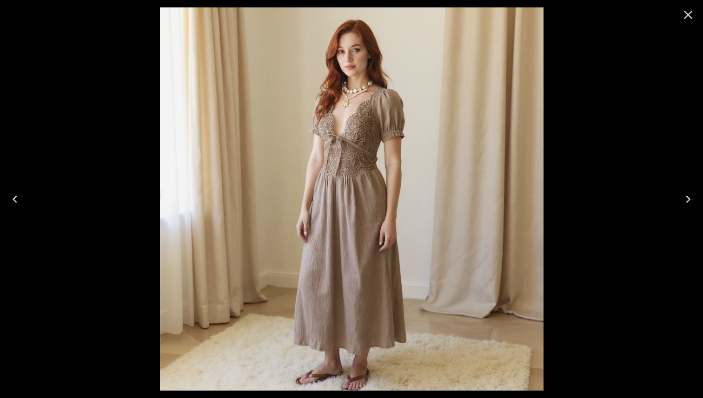
click at [691, 8] on icon "Close" at bounding box center [687, 14] width 15 height 15
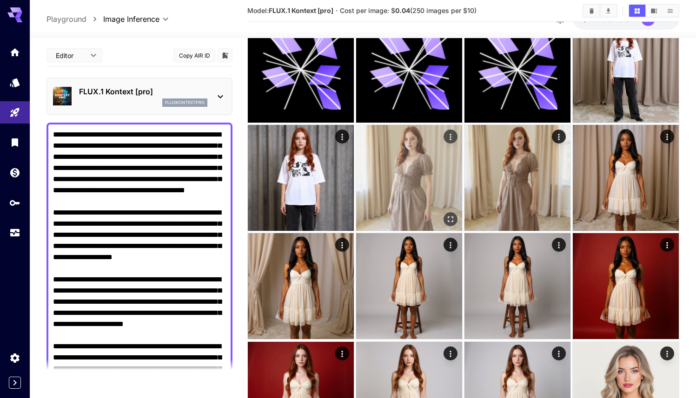
scroll to position [2195, 0]
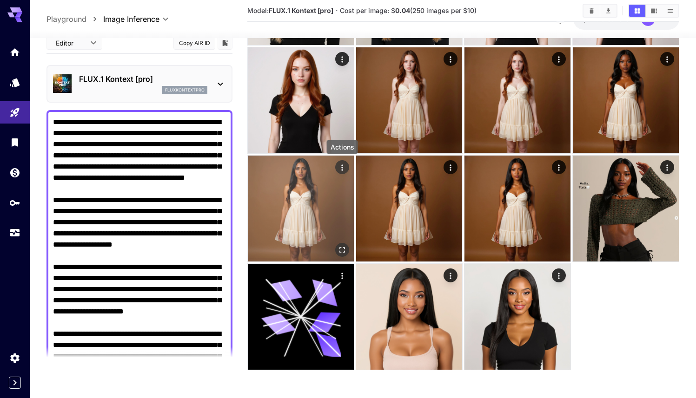
click at [339, 168] on icon "Actions" at bounding box center [341, 167] width 9 height 9
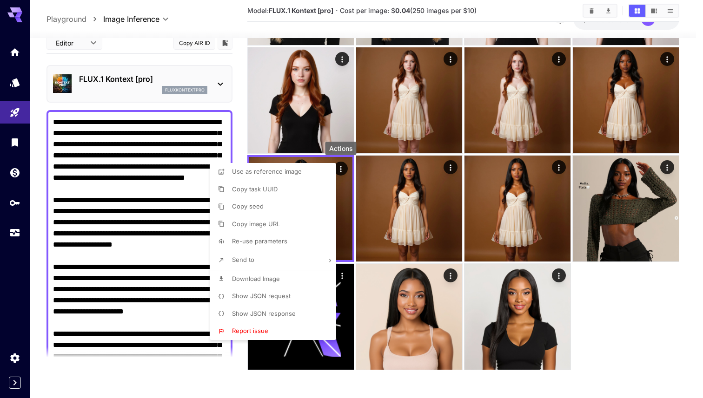
click at [273, 241] on span "Re-use parameters" at bounding box center [259, 241] width 55 height 7
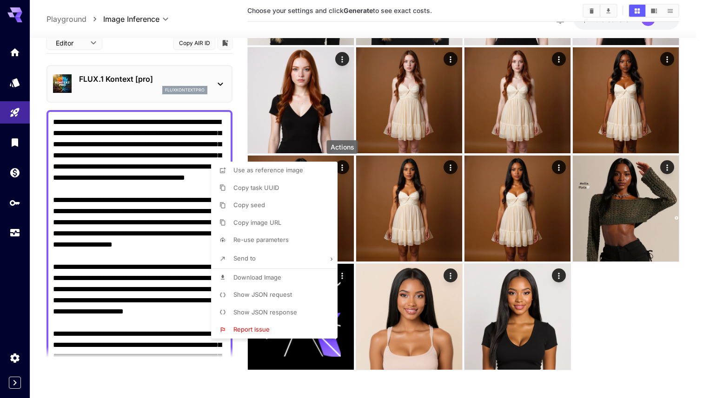
click at [106, 205] on div at bounding box center [351, 199] width 703 height 398
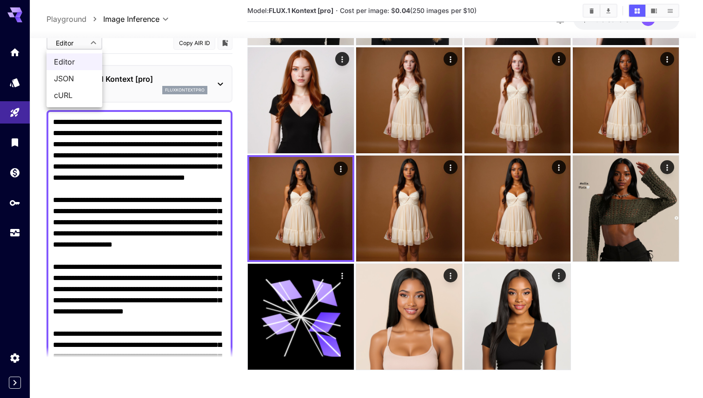
click at [80, 77] on span "JSON" at bounding box center [74, 78] width 41 height 11
type input "****"
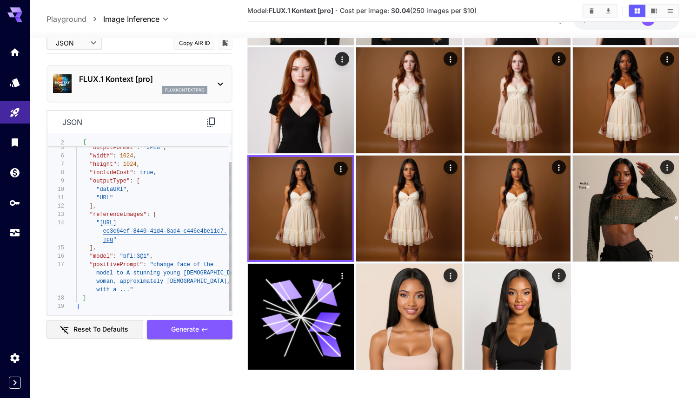
scroll to position [25, 0]
drag, startPoint x: 99, startPoint y: 221, endPoint x: 113, endPoint y: 241, distance: 24.1
type textarea "**********"
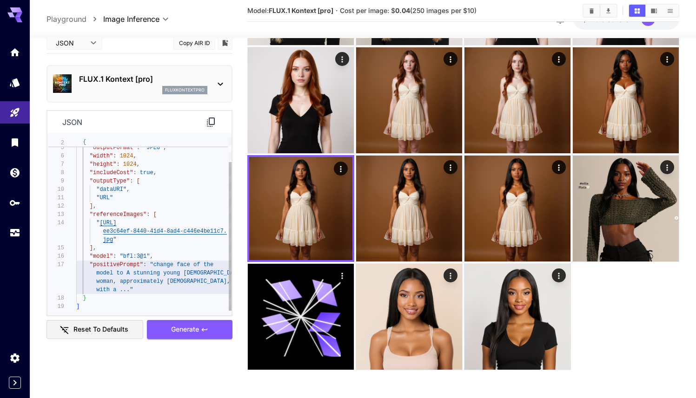
click at [119, 281] on div ""numberResults" : 1 , "outputFormat" : "JPEG" , "width" : 1024 , "height" : 102…" at bounding box center [153, 210] width 155 height 201
click at [116, 279] on div ""numberResults" : 1 , "outputFormat" : "JPEG" , "width" : 1024 , "height" : 102…" at bounding box center [153, 210] width 155 height 201
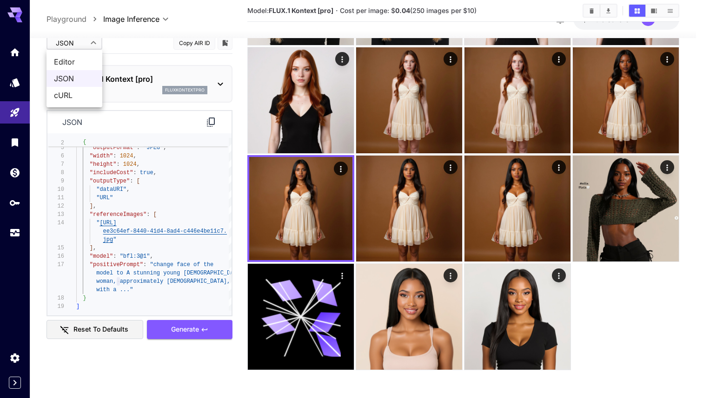
click at [82, 61] on span "Editor" at bounding box center [74, 61] width 41 height 11
type input "****"
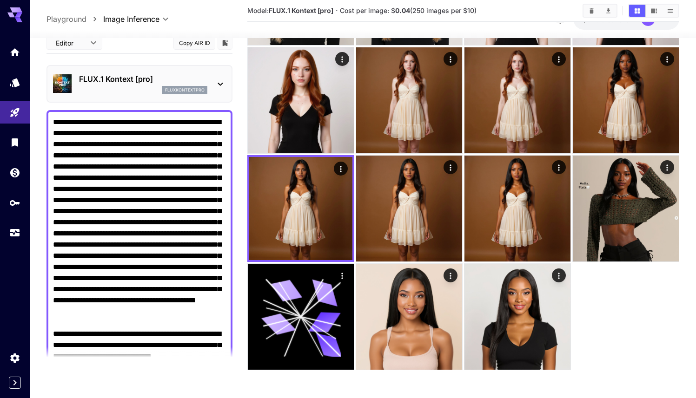
click at [134, 139] on textarea "Raw" at bounding box center [139, 283] width 173 height 335
click at [156, 165] on textarea "Raw" at bounding box center [139, 283] width 173 height 335
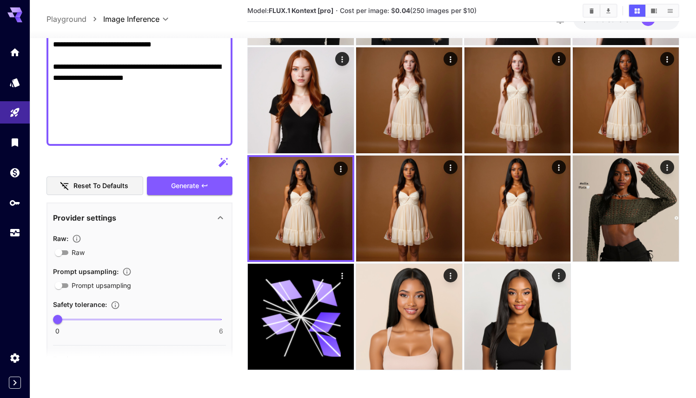
scroll to position [319, 0]
